Goal: Information Seeking & Learning: Learn about a topic

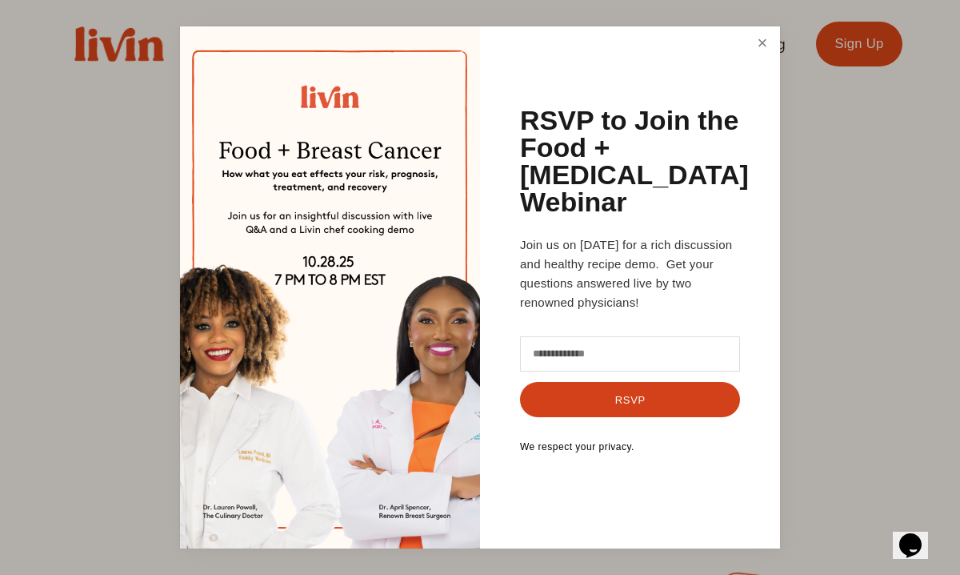
click at [777, 58] on link "Close" at bounding box center [762, 44] width 30 height 30
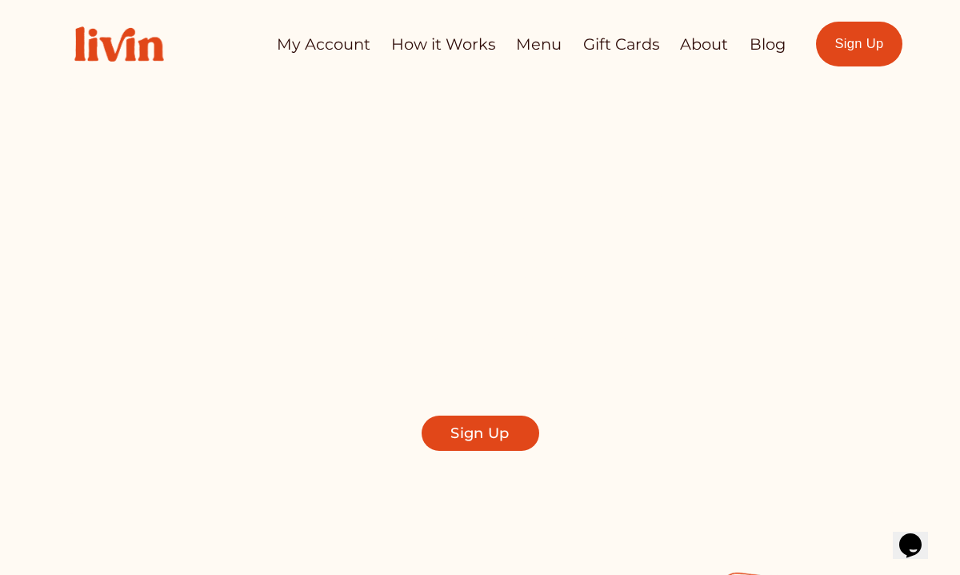
click at [711, 45] on link "About" at bounding box center [704, 44] width 48 height 31
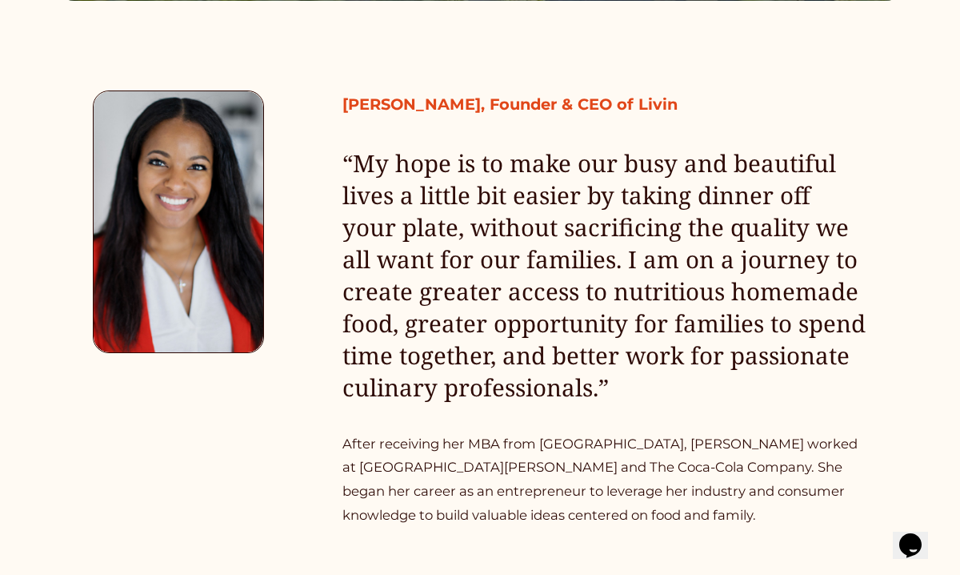
scroll to position [739, 0]
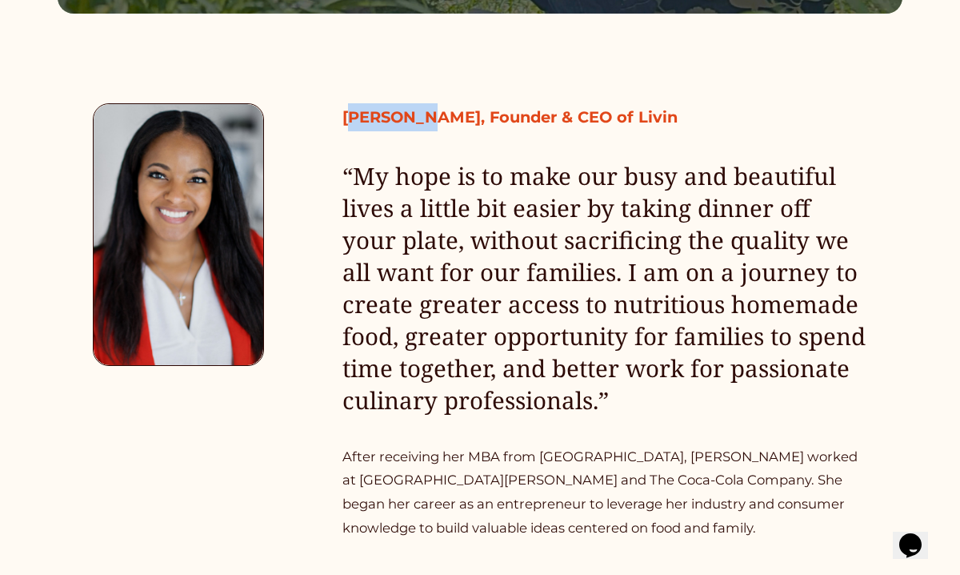
drag, startPoint x: 348, startPoint y: 116, endPoint x: 418, endPoint y: 125, distance: 70.2
click at [418, 125] on strong "[PERSON_NAME], Founder & CEO of Livin" at bounding box center [509, 116] width 335 height 19
click at [387, 130] on p "[PERSON_NAME], Founder & CEO of Livin" at bounding box center [604, 117] width 525 height 28
drag, startPoint x: 345, startPoint y: 120, endPoint x: 442, endPoint y: 122, distance: 97.7
click at [442, 122] on strong "[PERSON_NAME], Founder & CEO of Livin" at bounding box center [509, 116] width 335 height 19
